Goal: Task Accomplishment & Management: Manage account settings

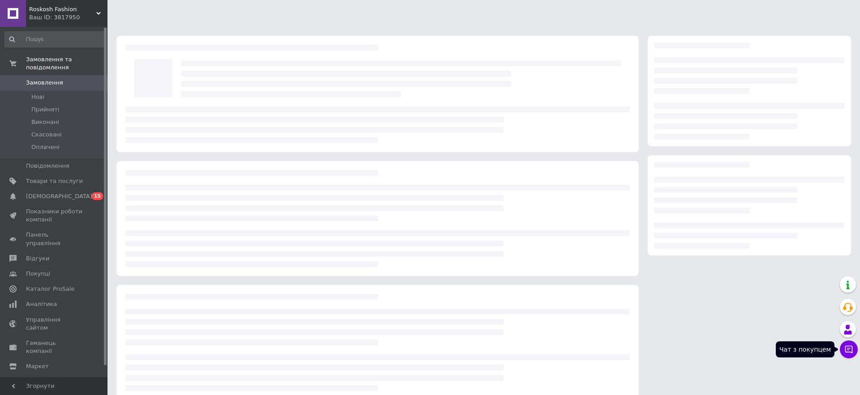
click at [852, 348] on icon at bounding box center [848, 349] width 9 height 9
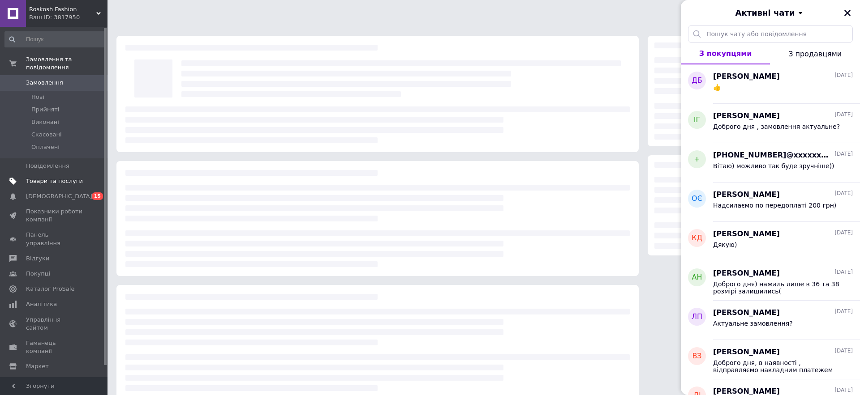
click at [59, 181] on span "Товари та послуги" at bounding box center [54, 181] width 57 height 8
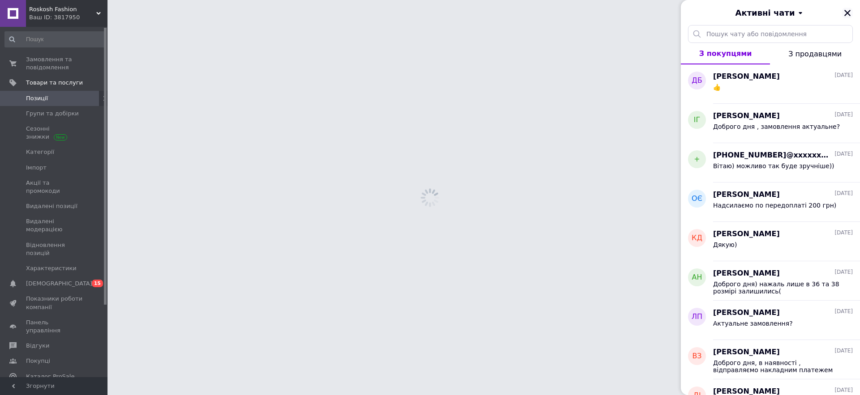
click at [847, 12] on icon "Закрити" at bounding box center [847, 13] width 8 height 8
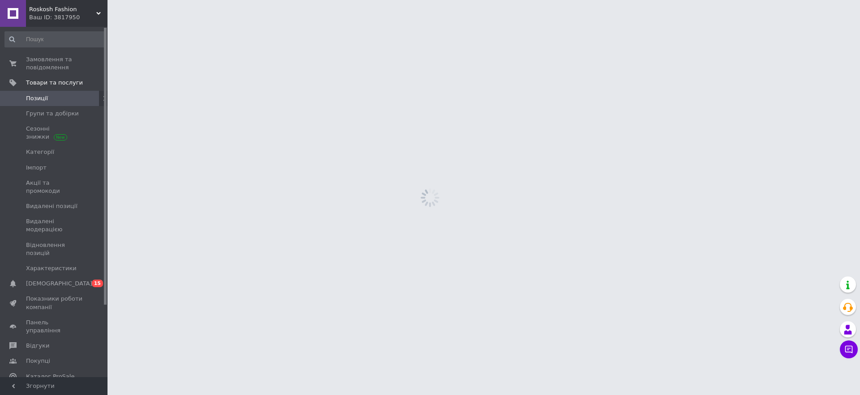
click at [86, 280] on span "0 15" at bounding box center [95, 284] width 25 height 8
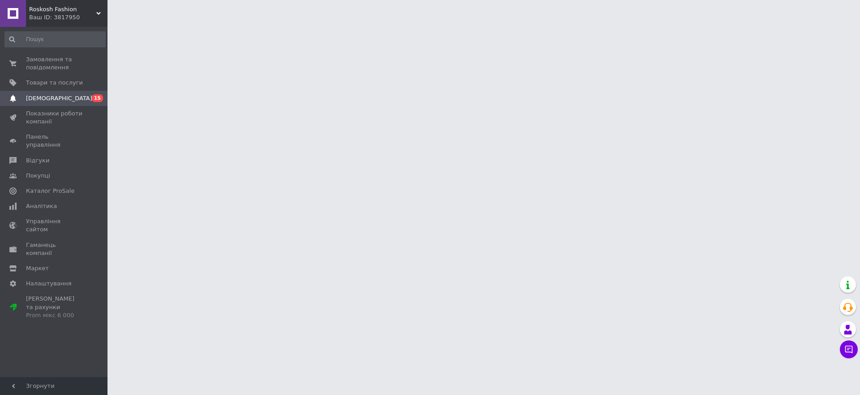
drag, startPoint x: 44, startPoint y: 99, endPoint x: 41, endPoint y: 94, distance: 5.8
click at [43, 98] on span "[DEMOGRAPHIC_DATA]" at bounding box center [59, 98] width 66 height 8
click at [41, 76] on link "Товари та послуги" at bounding box center [55, 82] width 110 height 15
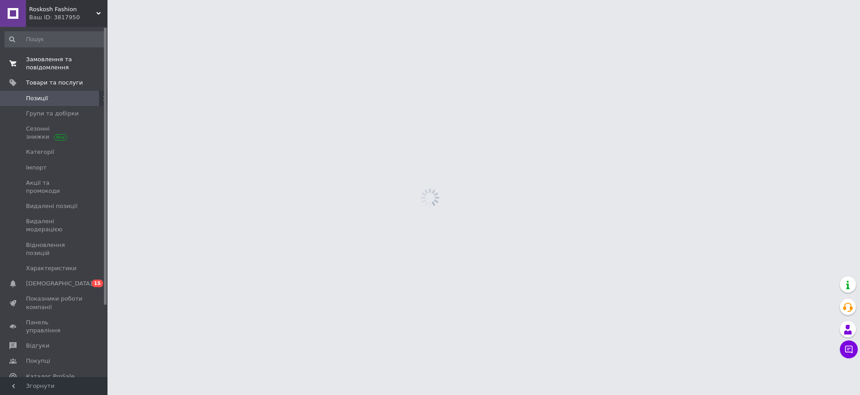
click at [43, 66] on span "Замовлення та повідомлення" at bounding box center [54, 64] width 57 height 16
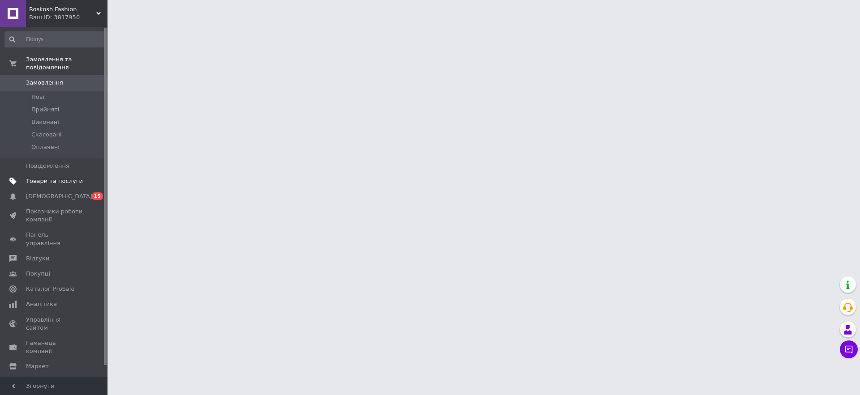
click at [56, 180] on span "Товари та послуги" at bounding box center [54, 181] width 57 height 8
